Goal: Task Accomplishment & Management: Manage account settings

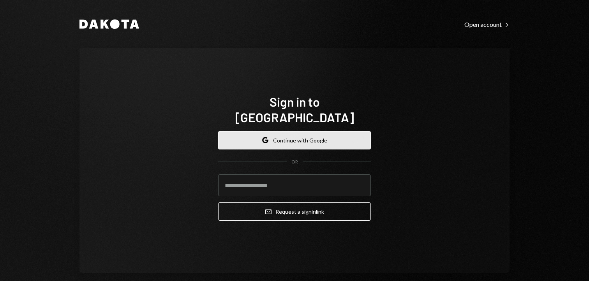
click at [254, 131] on button "Google Continue with Google" at bounding box center [294, 140] width 153 height 18
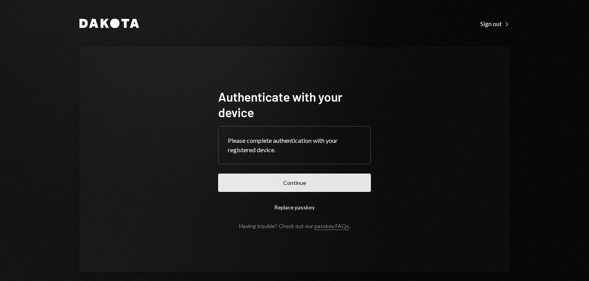
click at [282, 183] on button "Continue" at bounding box center [294, 183] width 153 height 18
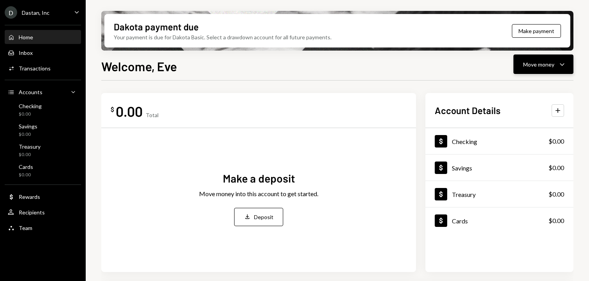
click at [550, 67] on div "Move money" at bounding box center [538, 64] width 31 height 8
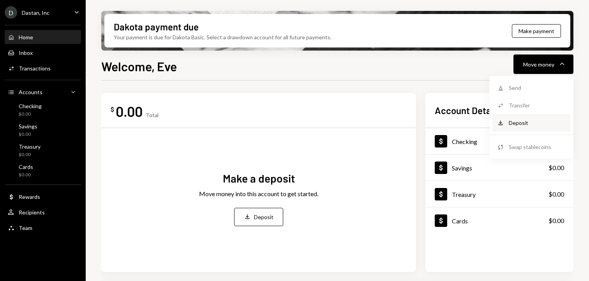
click at [513, 124] on div "Deposit" at bounding box center [537, 123] width 57 height 8
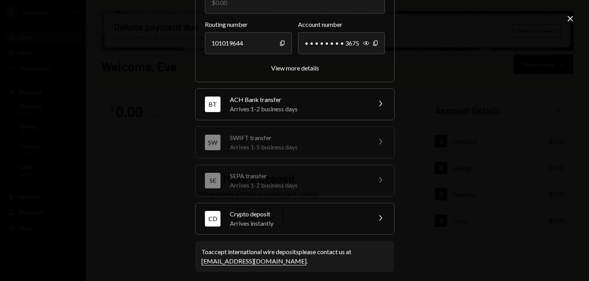
scroll to position [98, 0]
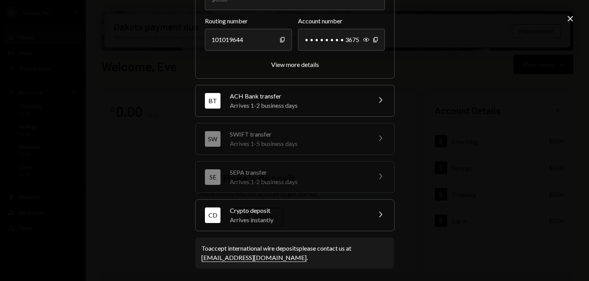
click at [282, 215] on div "Arrives instantly" at bounding box center [298, 219] width 136 height 9
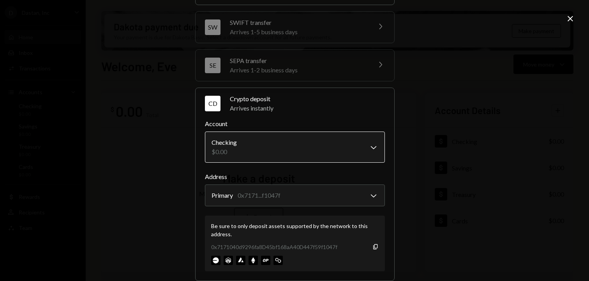
click at [260, 150] on body "D Dastan, Inc Caret Down Home Home Inbox Inbox Activities Transactions Accounts…" at bounding box center [294, 140] width 589 height 281
click at [374, 247] on icon "Copy" at bounding box center [375, 247] width 6 height 6
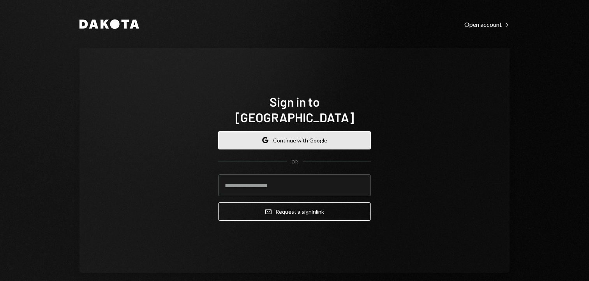
click at [330, 131] on button "Google Continue with Google" at bounding box center [294, 140] width 153 height 18
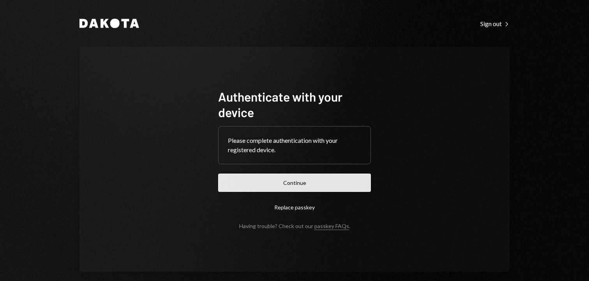
click at [273, 180] on button "Continue" at bounding box center [294, 183] width 153 height 18
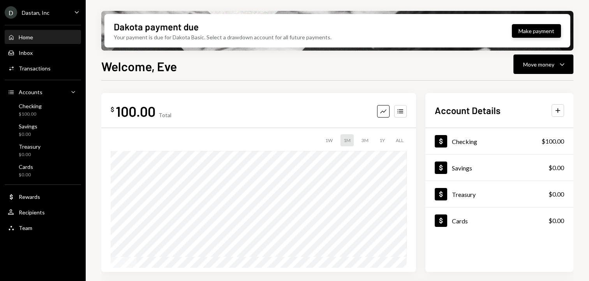
click at [526, 32] on button "Make payment" at bounding box center [536, 31] width 49 height 14
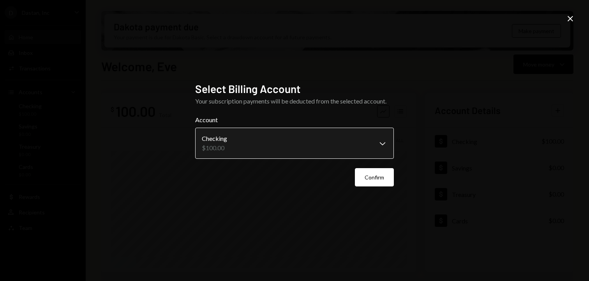
click at [247, 125] on div "**********" at bounding box center [294, 137] width 199 height 44
click at [372, 182] on button "Confirm" at bounding box center [374, 177] width 39 height 18
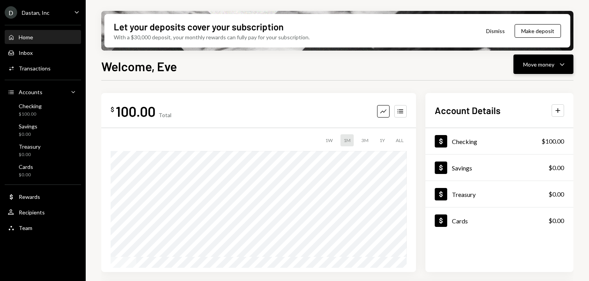
click at [532, 67] on div "Move money" at bounding box center [538, 64] width 31 height 8
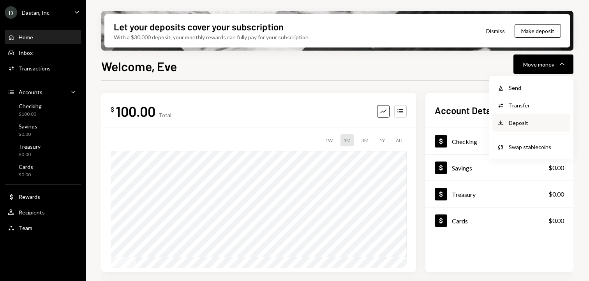
click at [510, 128] on div "Deposit Deposit" at bounding box center [531, 123] width 78 height 18
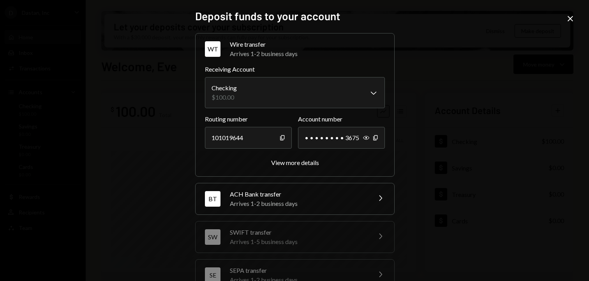
scroll to position [98, 0]
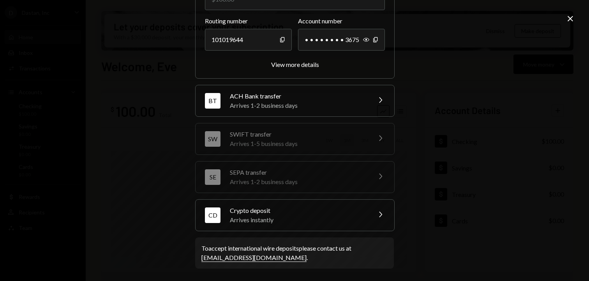
click at [330, 215] on div "Arrives instantly" at bounding box center [298, 219] width 136 height 9
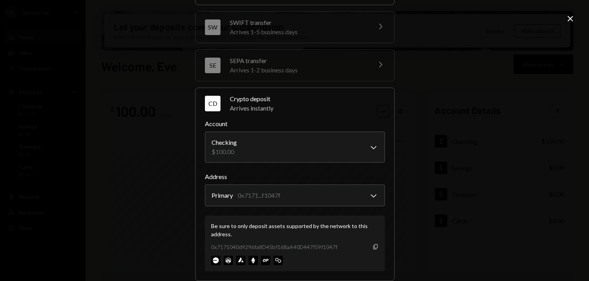
click at [372, 244] on icon "Copy" at bounding box center [375, 247] width 6 height 6
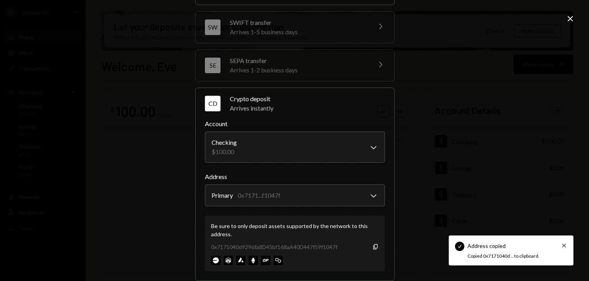
click at [254, 262] on img at bounding box center [253, 260] width 9 height 9
click at [252, 262] on img at bounding box center [253, 260] width 9 height 9
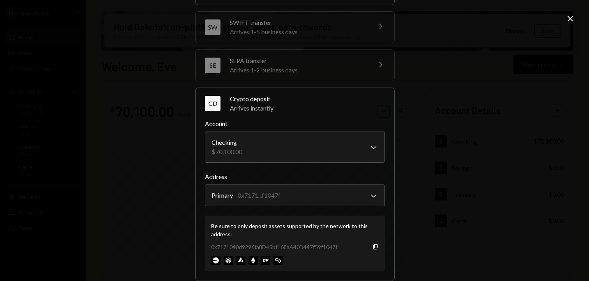
click at [569, 21] on icon "Close" at bounding box center [570, 18] width 9 height 9
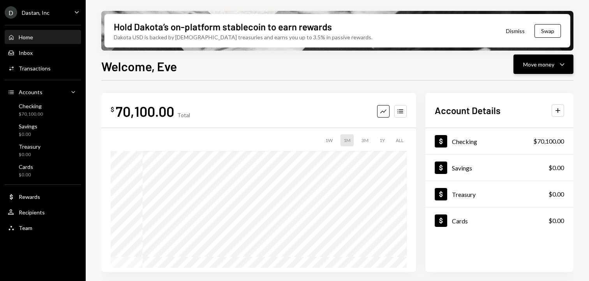
click at [541, 65] on div "Move money" at bounding box center [538, 64] width 31 height 8
click at [510, 88] on div "Send" at bounding box center [537, 88] width 57 height 8
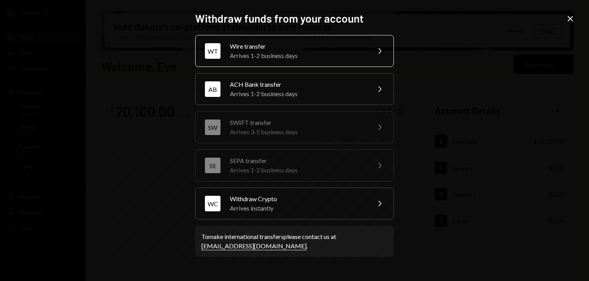
click at [275, 36] on div "WT Wire transfer Arrives 1-2 business days Chevron Right" at bounding box center [294, 51] width 199 height 32
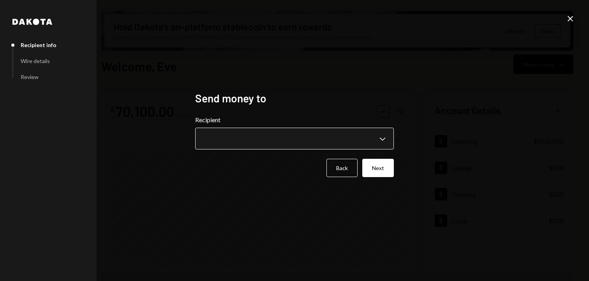
click at [249, 133] on body "**********" at bounding box center [294, 140] width 589 height 281
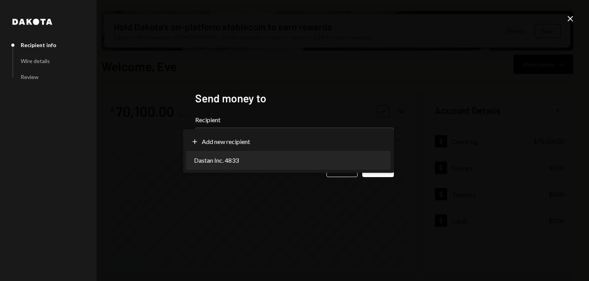
select select "**********"
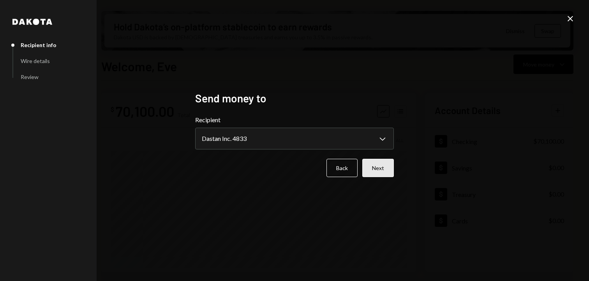
click at [377, 171] on button "Next" at bounding box center [378, 168] width 32 height 18
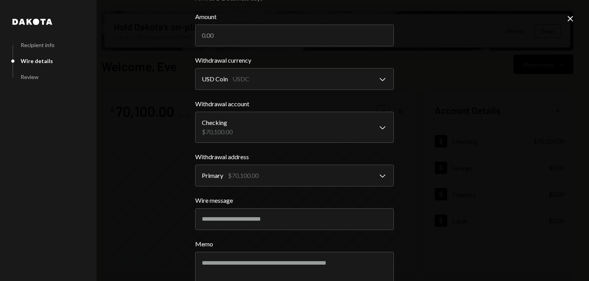
scroll to position [0, 0]
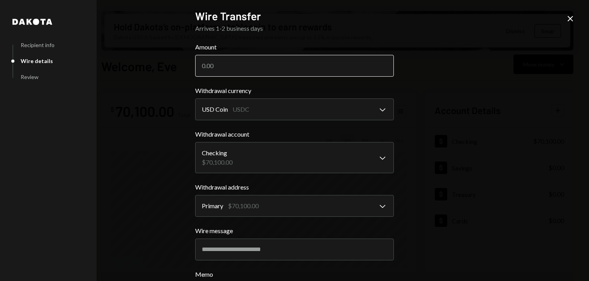
click at [255, 64] on input "Amount" at bounding box center [294, 66] width 199 height 22
type input "70000"
click at [388, 125] on form "**********" at bounding box center [294, 191] width 199 height 299
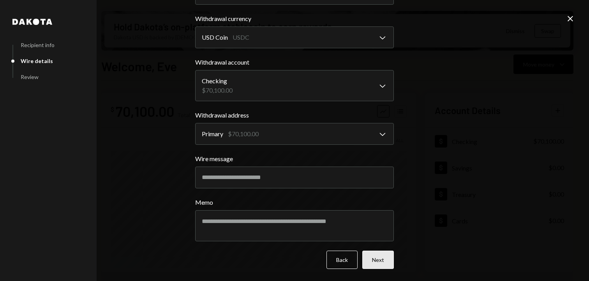
click at [370, 256] on button "Next" at bounding box center [378, 260] width 32 height 18
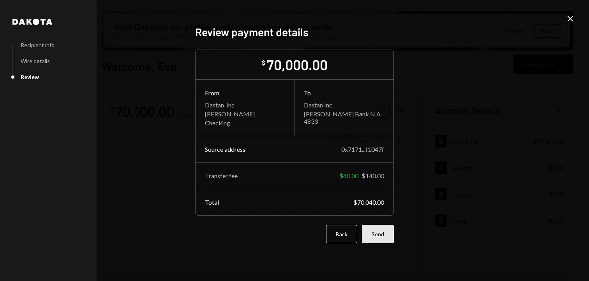
click at [369, 231] on button "Send" at bounding box center [378, 234] width 32 height 18
